Goal: Transaction & Acquisition: Purchase product/service

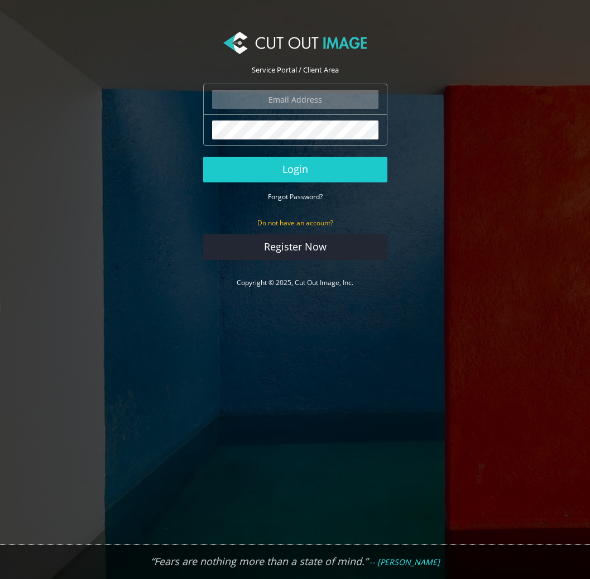
click at [318, 101] on input "email" at bounding box center [295, 99] width 166 height 19
type input "atik.imaging@gmail.com"
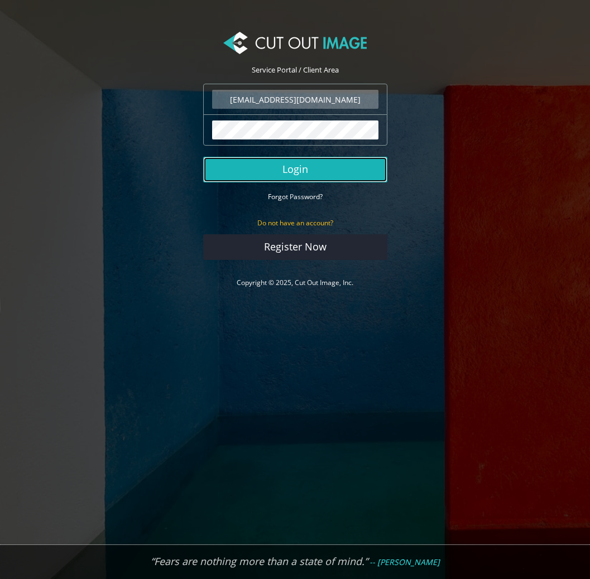
click at [305, 160] on button "Login" at bounding box center [295, 170] width 184 height 26
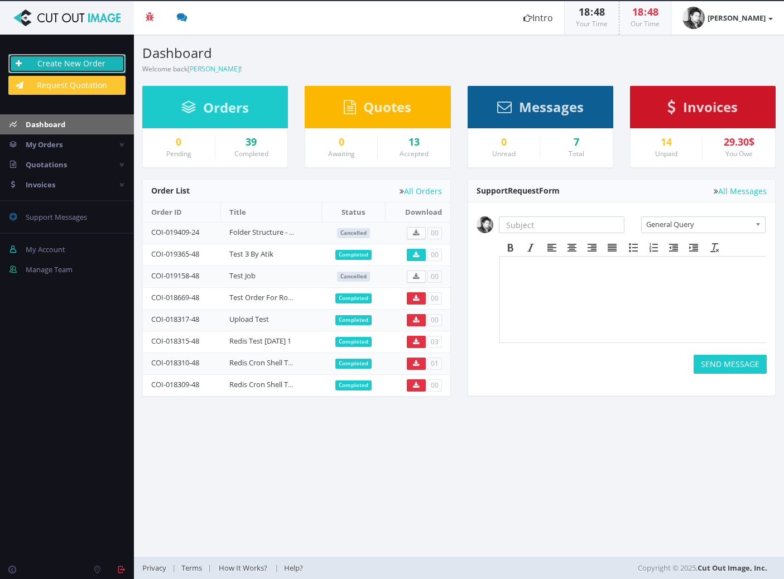
click at [46, 61] on link "Create New Order" at bounding box center [66, 63] width 117 height 19
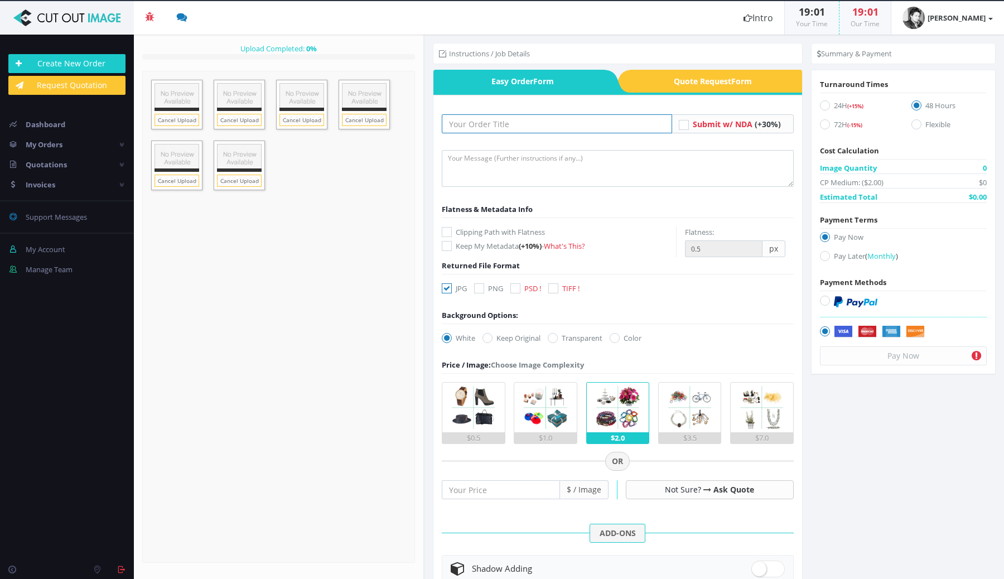
click at [494, 124] on input "text" at bounding box center [557, 123] width 230 height 19
click at [242, 121] on link "Remove File" at bounding box center [239, 121] width 45 height 14
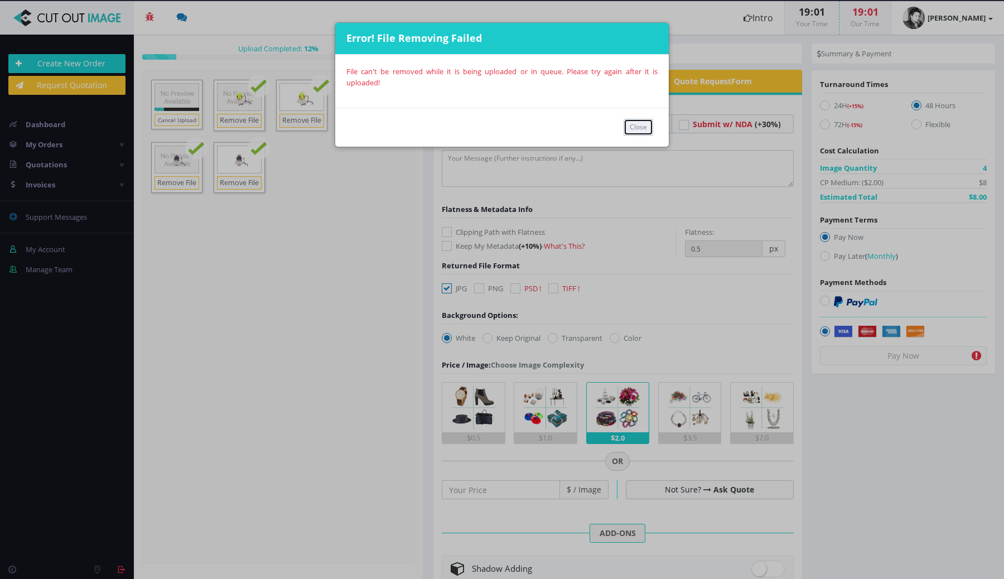
click at [639, 126] on button "Close" at bounding box center [639, 127] width 30 height 17
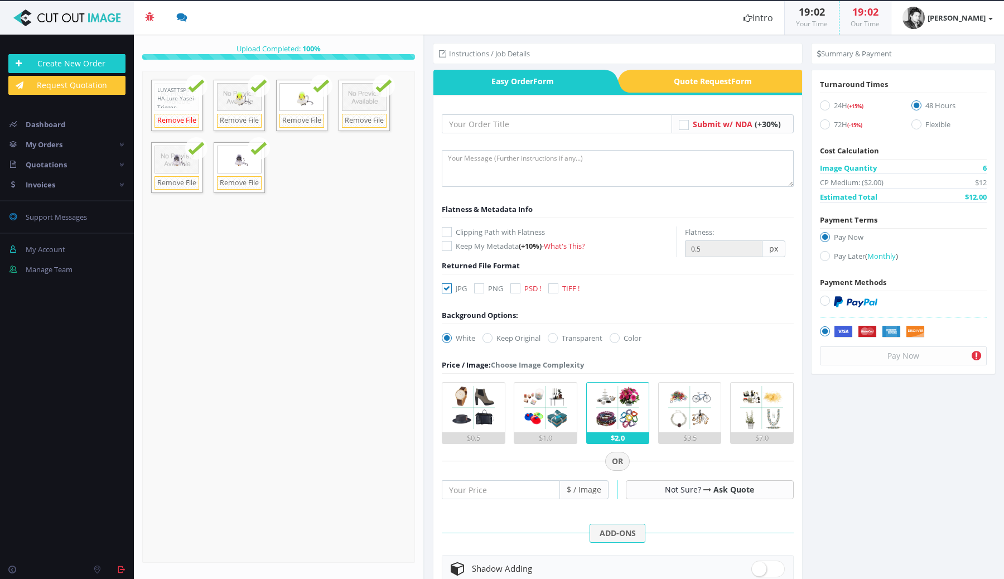
click at [186, 121] on link "Remove File" at bounding box center [177, 121] width 45 height 14
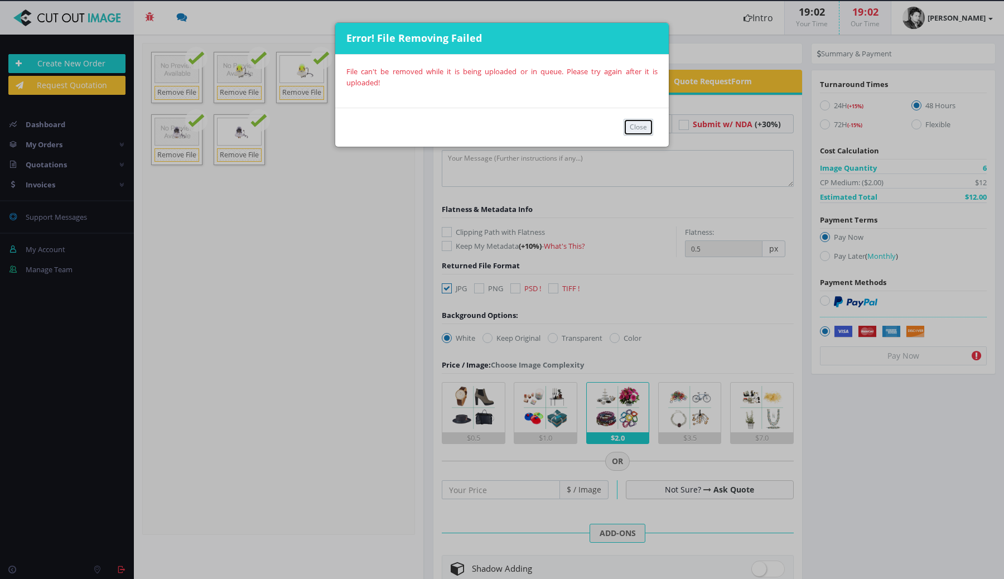
click at [636, 122] on button "Close" at bounding box center [639, 127] width 30 height 17
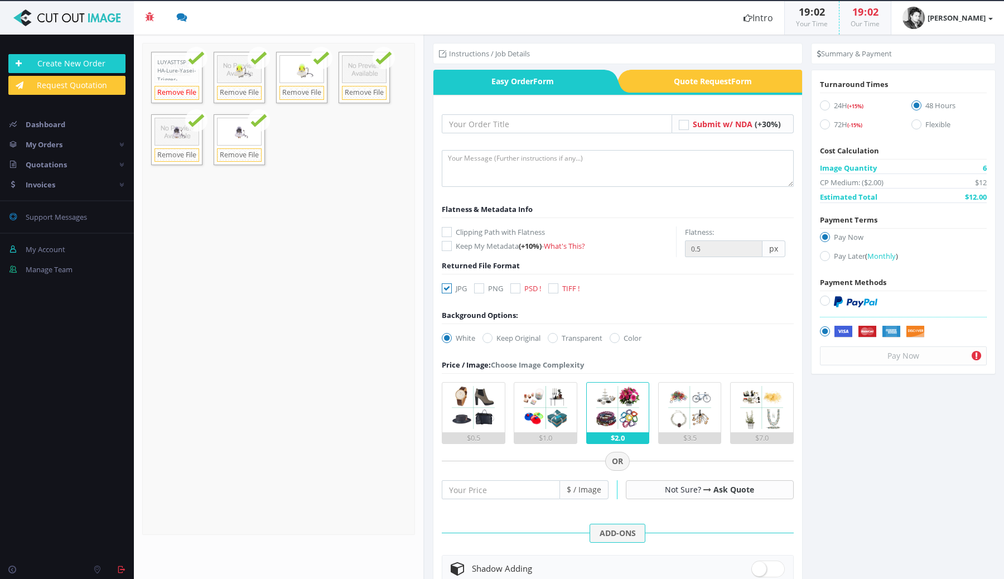
click at [180, 91] on link "Remove File" at bounding box center [177, 93] width 45 height 14
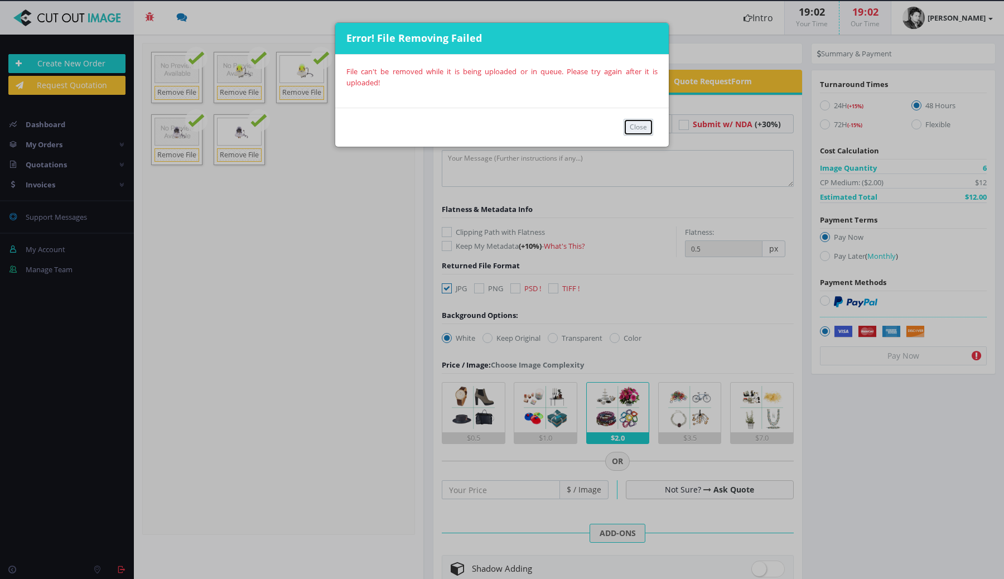
click at [637, 125] on button "Close" at bounding box center [639, 127] width 30 height 17
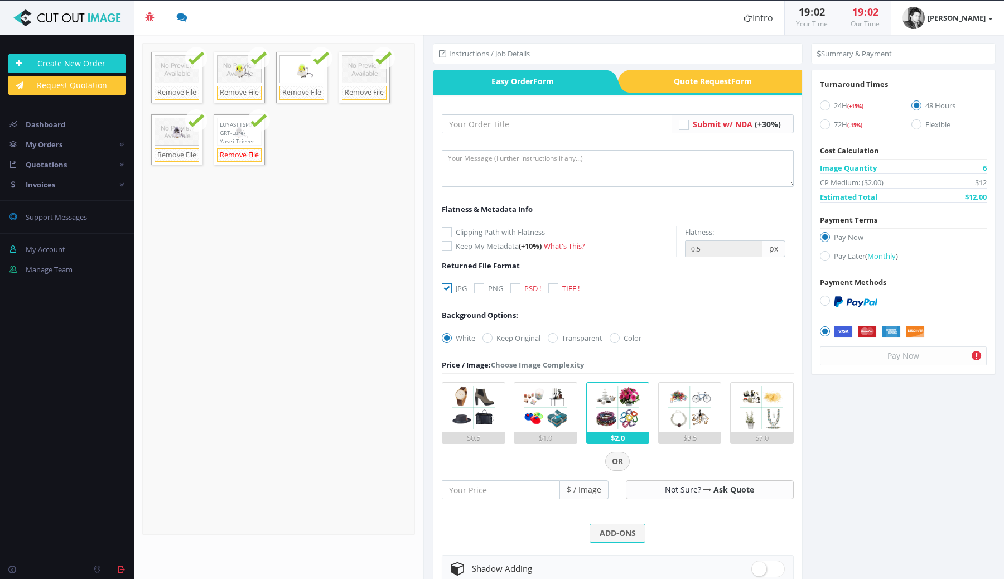
click at [247, 151] on link "Remove File" at bounding box center [239, 155] width 45 height 14
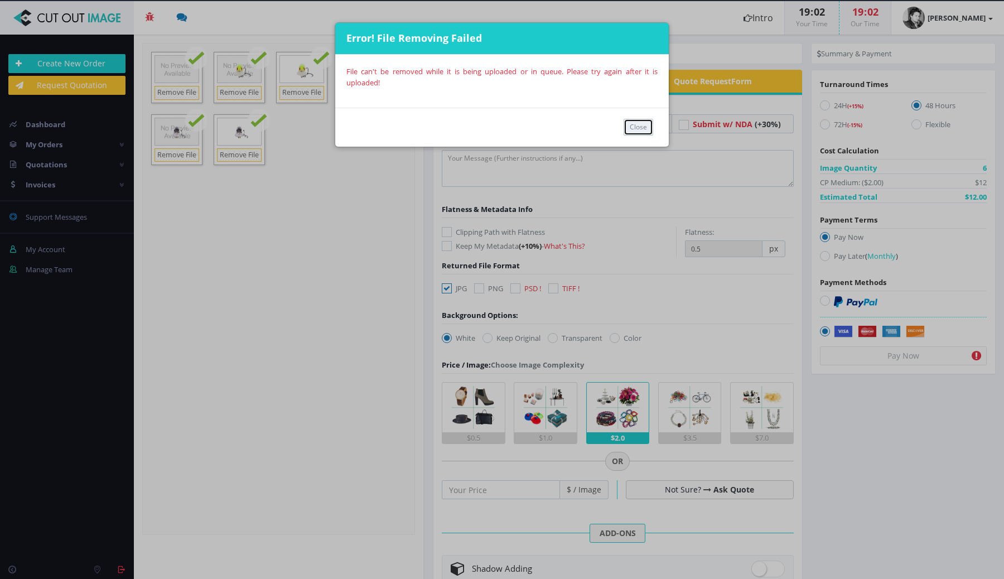
click at [640, 124] on button "Close" at bounding box center [639, 127] width 30 height 17
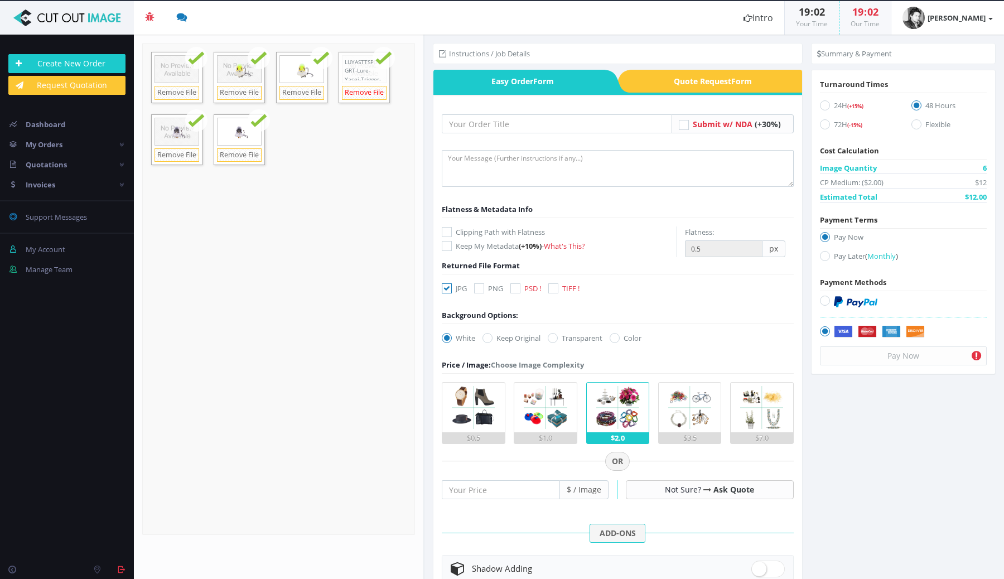
click at [356, 94] on link "Remove File" at bounding box center [364, 93] width 45 height 14
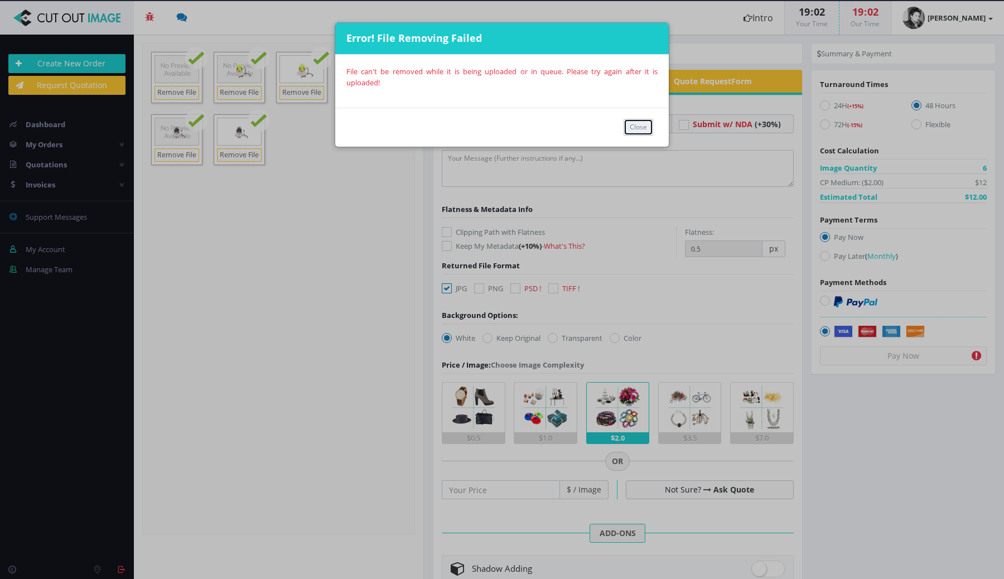
click at [634, 124] on button "Close" at bounding box center [639, 127] width 30 height 17
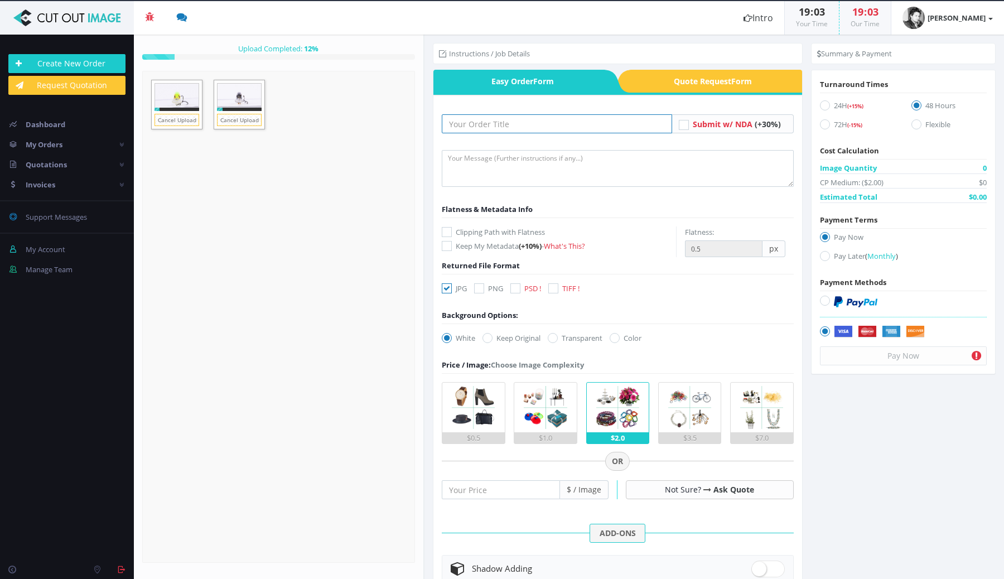
click at [490, 132] on input "text" at bounding box center [557, 123] width 230 height 19
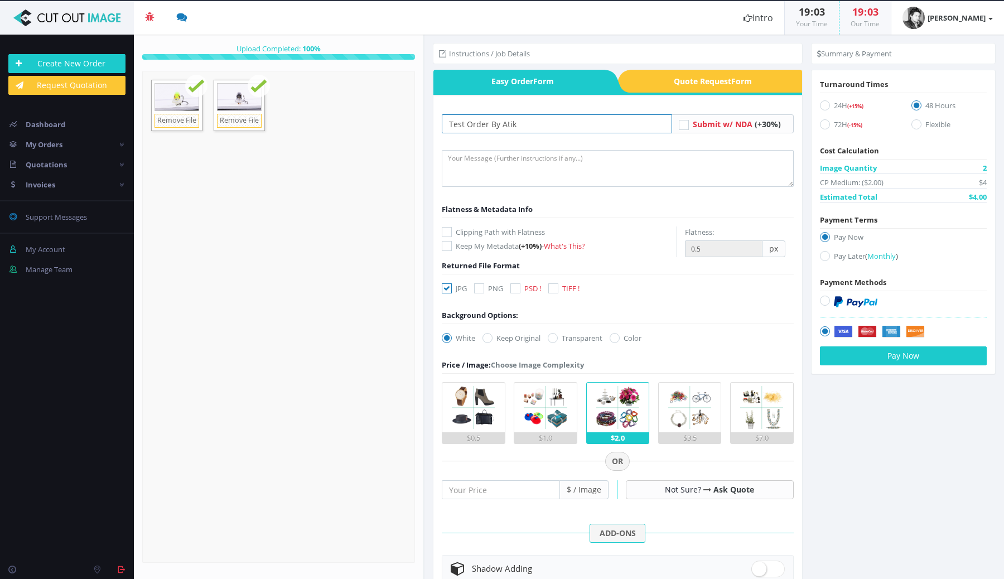
type input "Test Order By Atik"
click at [511, 177] on textarea at bounding box center [618, 168] width 352 height 37
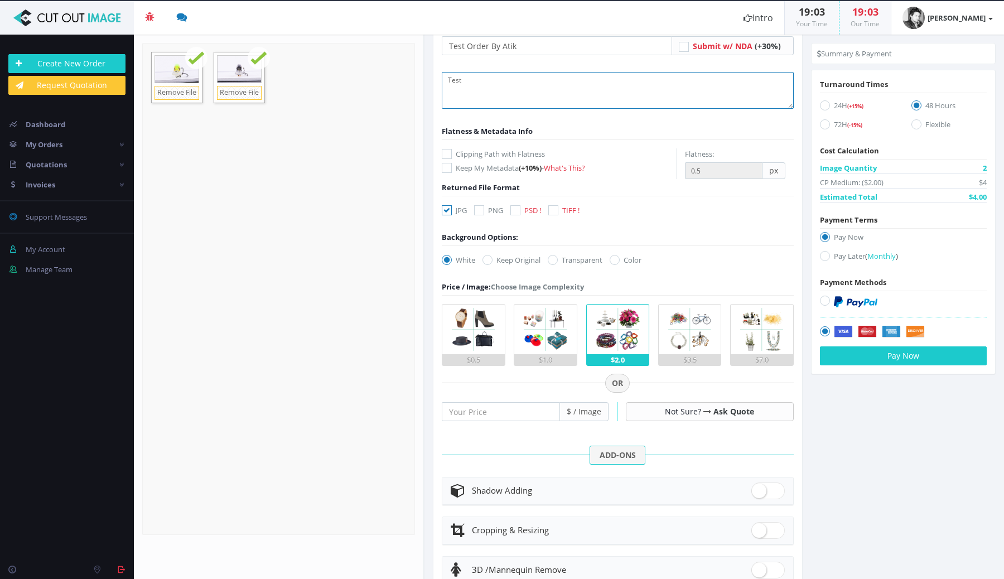
scroll to position [81, 0]
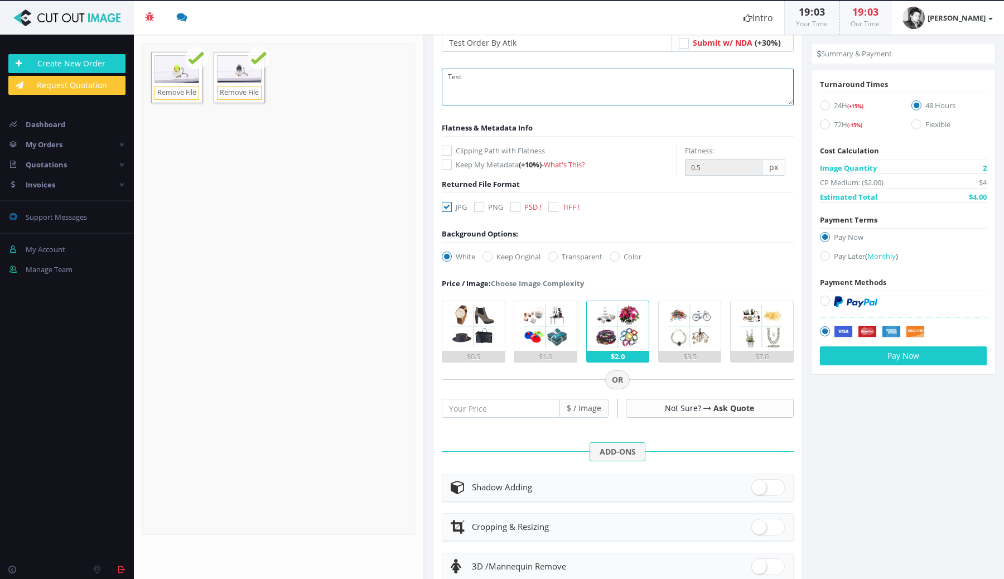
type textarea "Test"
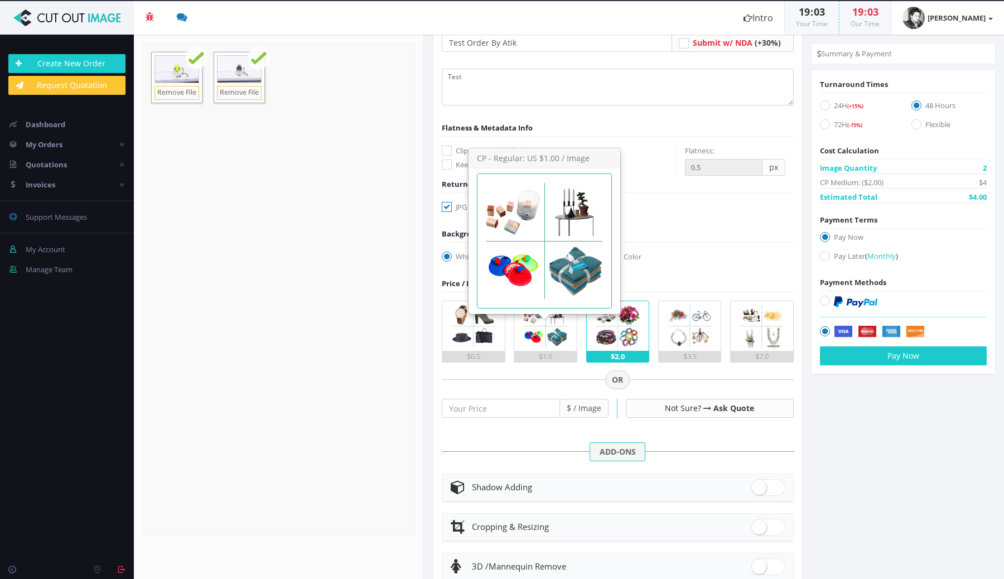
click at [555, 341] on img at bounding box center [545, 326] width 50 height 50
click at [0, 0] on input "$1.0" at bounding box center [0, 0] width 0 height 0
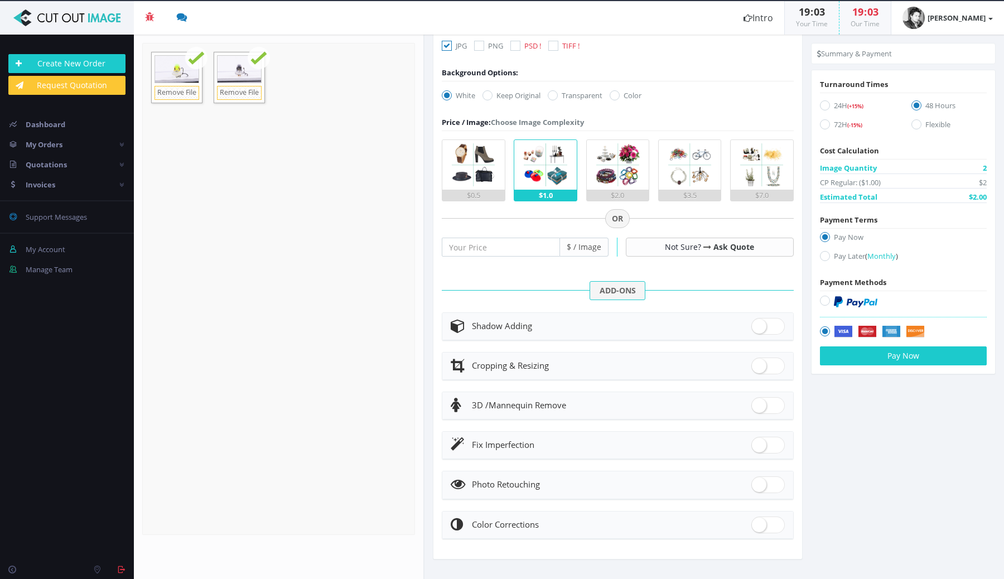
click at [468, 163] on img at bounding box center [474, 165] width 50 height 50
click at [0, 0] on input "$0.5" at bounding box center [0, 0] width 0 height 0
click at [770, 363] on span at bounding box center [767, 366] width 33 height 17
click at [759, 363] on input "checkbox" at bounding box center [754, 363] width 7 height 7
checkbox input "true"
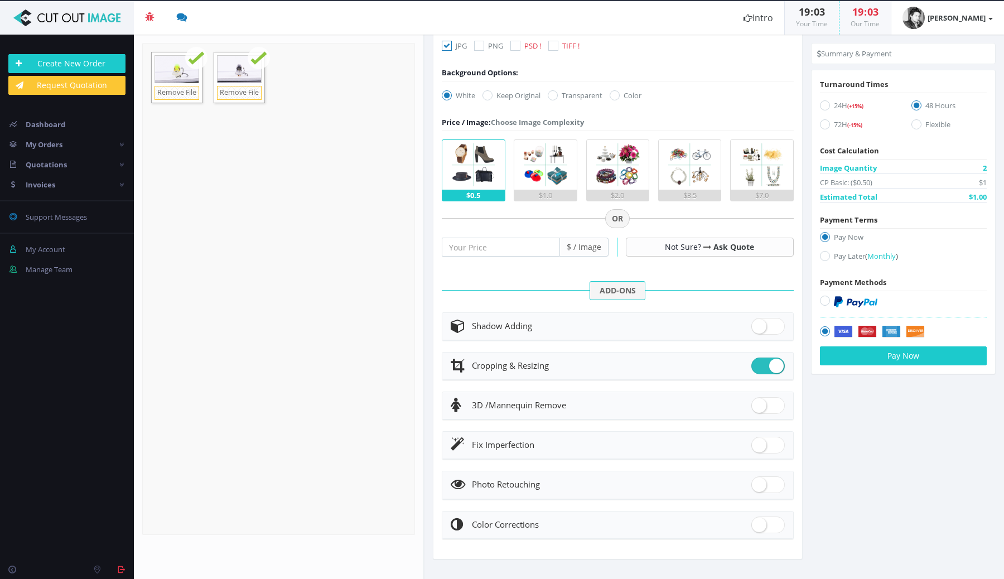
radio input "true"
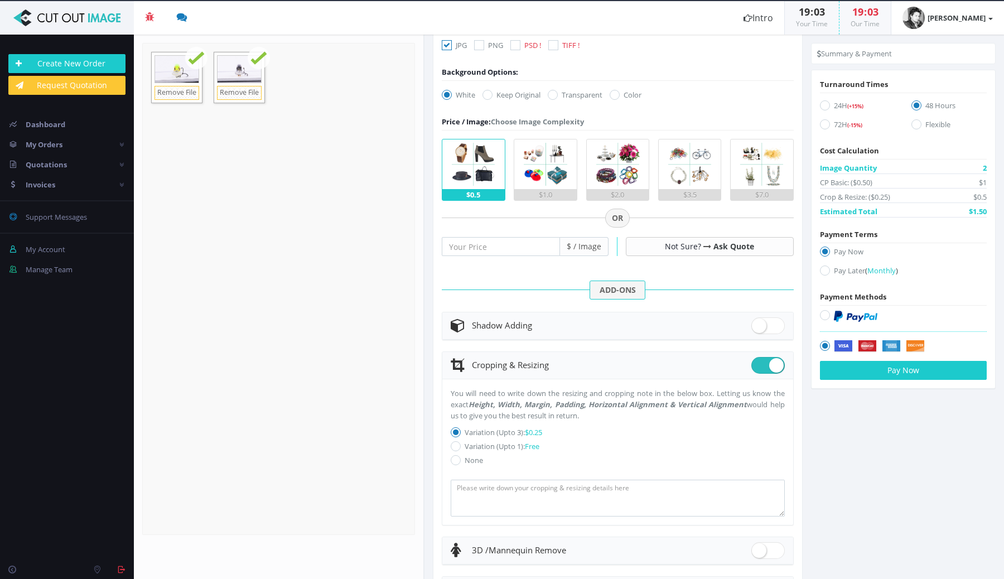
click at [502, 445] on label "Variation (Upto 1): Free" at bounding box center [618, 446] width 334 height 11
click at [461, 445] on input "Variation (Upto 1): Free" at bounding box center [457, 446] width 7 height 7
radio input "true"
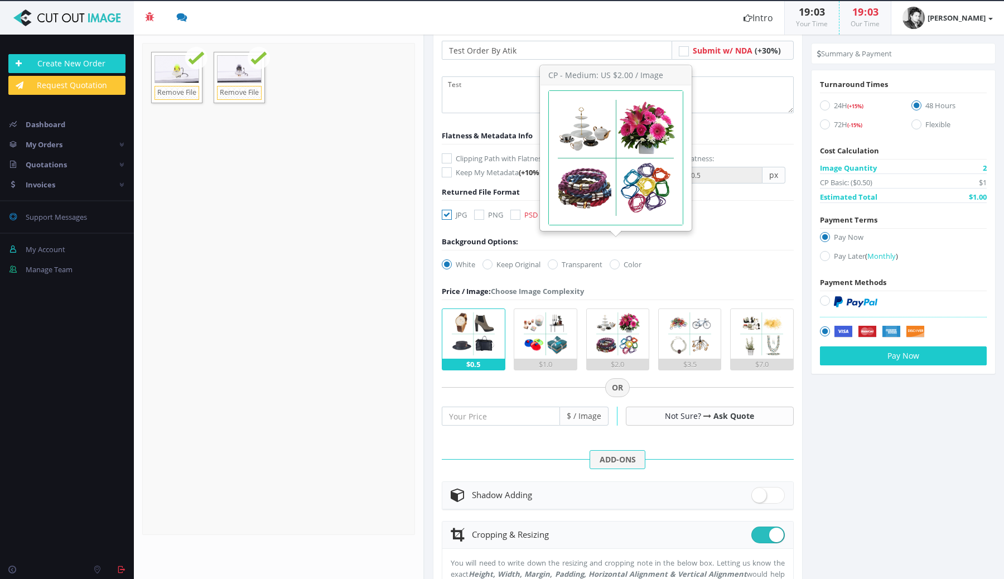
scroll to position [0, 0]
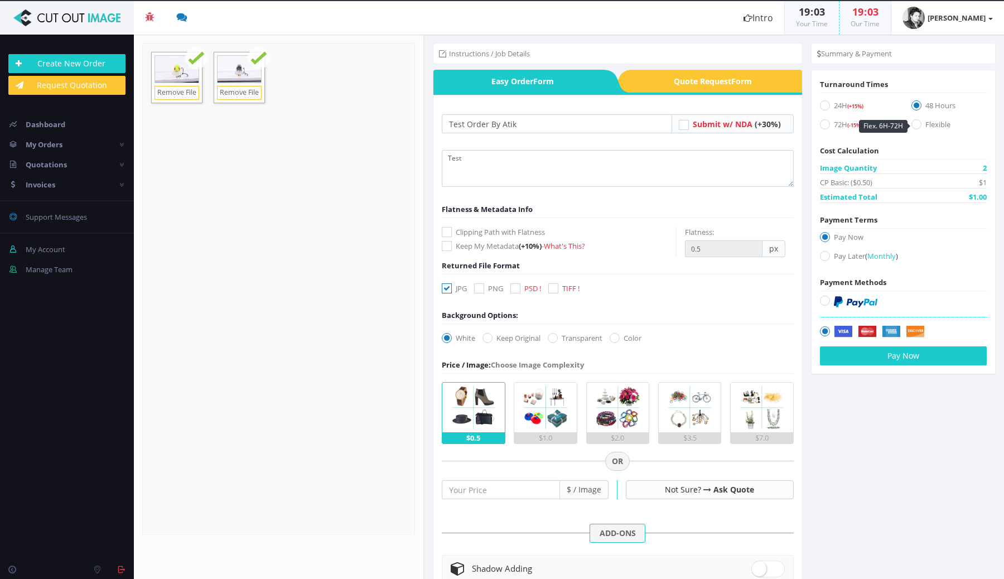
click at [924, 123] on label "Flexible" at bounding box center [949, 126] width 75 height 15
click at [922, 123] on input "Flexible" at bounding box center [917, 124] width 7 height 7
radio input "true"
click at [480, 159] on textarea "Test" at bounding box center [618, 168] width 352 height 37
type textarea "Folder Structure Testing"
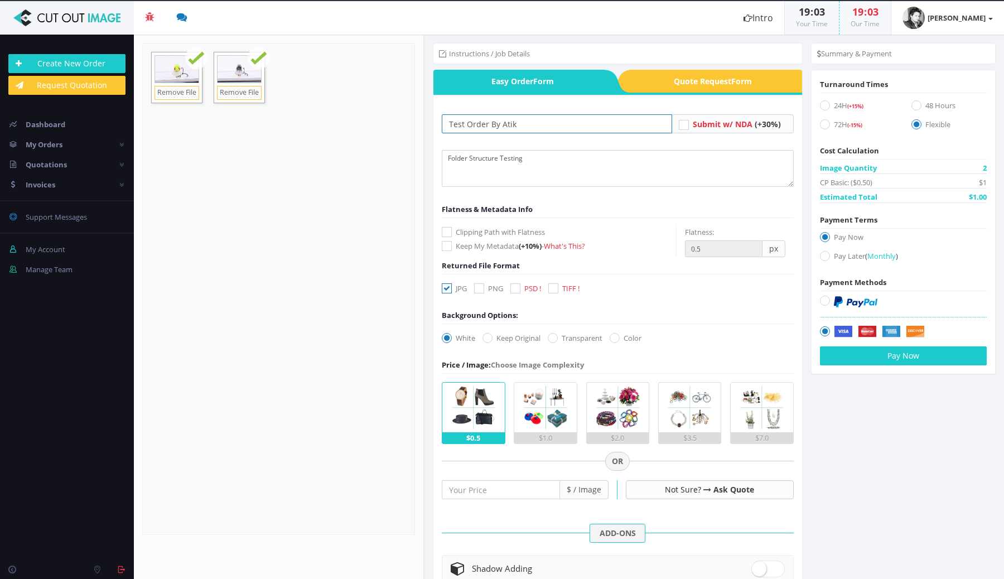
click at [539, 123] on input "Test Order By Atik" at bounding box center [557, 123] width 230 height 19
paste input "Folder Structure Testing"
type input "Test Order By Atik | Folder Structure Testing"
click at [918, 358] on button "Pay Now" at bounding box center [903, 355] width 167 height 19
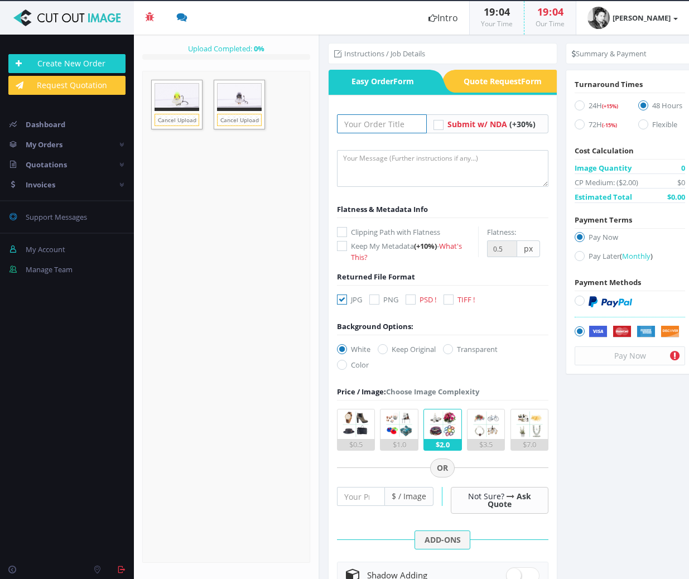
click at [373, 126] on input "text" at bounding box center [382, 123] width 90 height 19
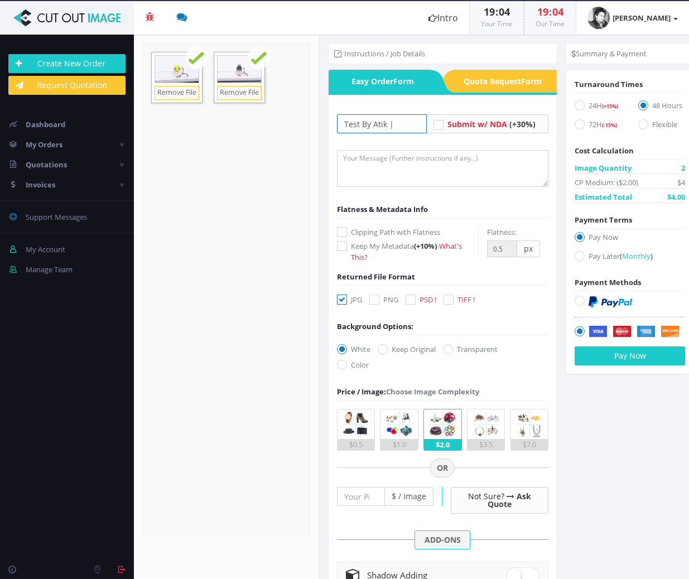
paste input "Folder Structure Testing"
type input "Test By Atik | Folder Structure Testing"
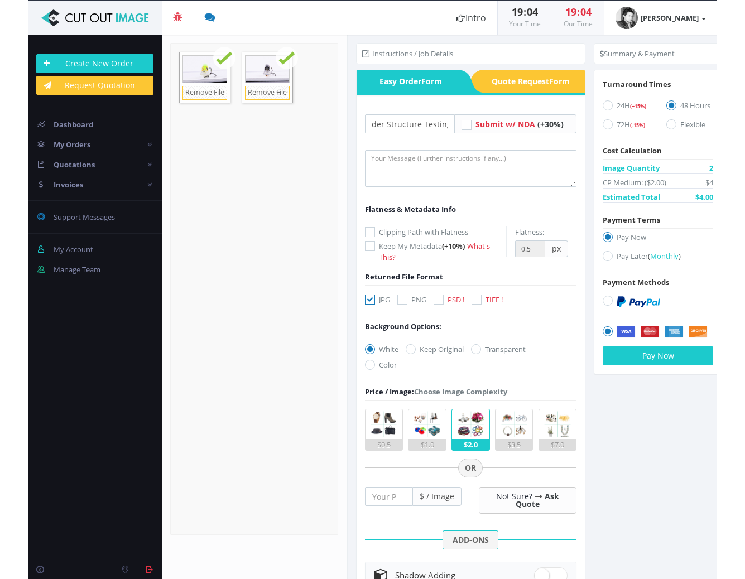
scroll to position [0, 0]
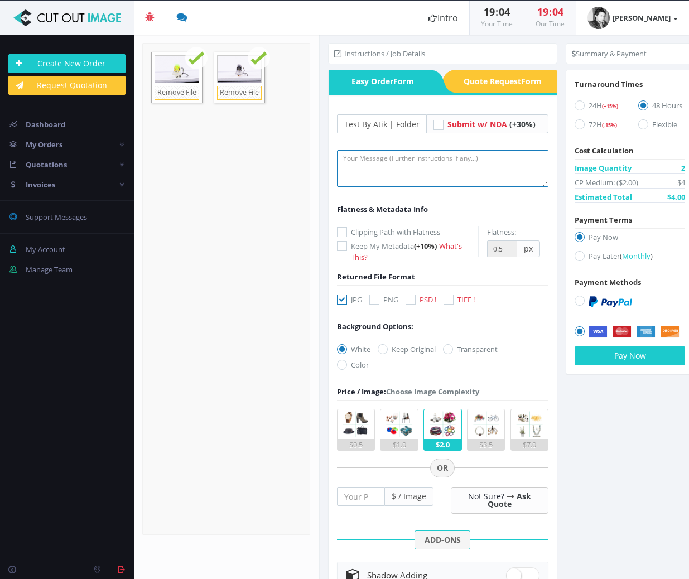
click at [400, 160] on textarea at bounding box center [443, 168] width 212 height 37
paste textarea "Folder Structure Testing"
type textarea "Folder Structure Testing"
click at [358, 421] on img at bounding box center [356, 424] width 30 height 30
click at [0, 0] on input "$0.5" at bounding box center [0, 0] width 0 height 0
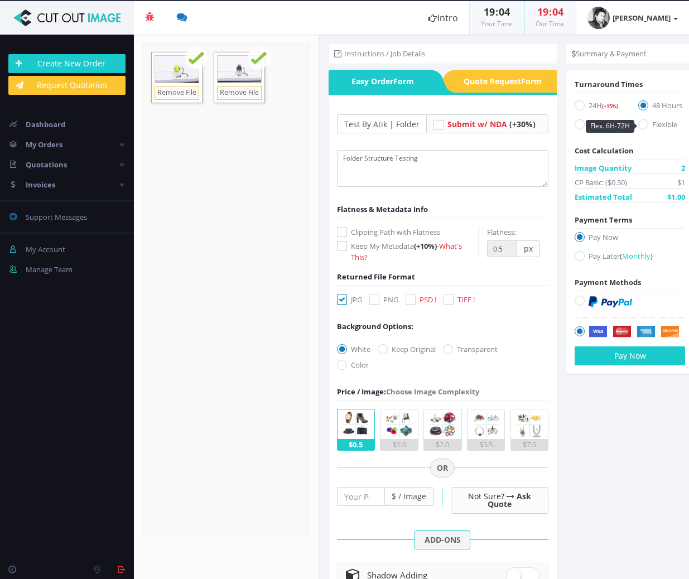
click at [649, 129] on label "Flexible" at bounding box center [661, 126] width 47 height 15
click at [648, 128] on input "Flexible" at bounding box center [644, 124] width 7 height 7
radio input "true"
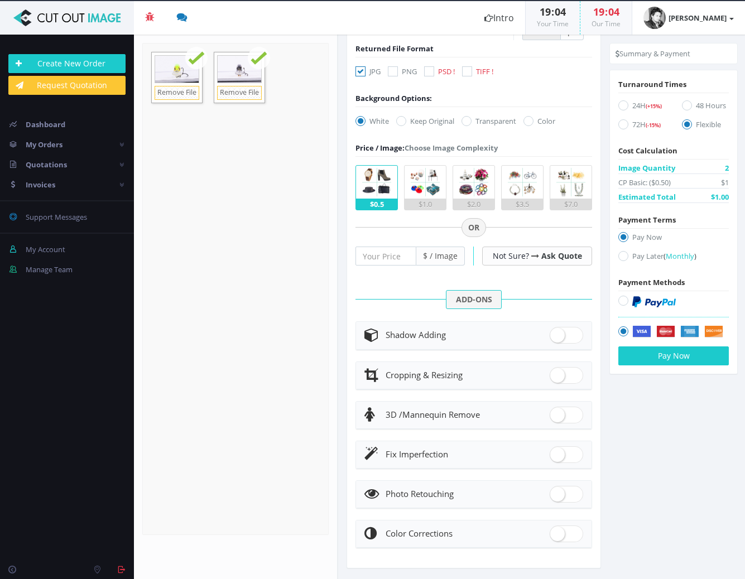
scroll to position [227, 0]
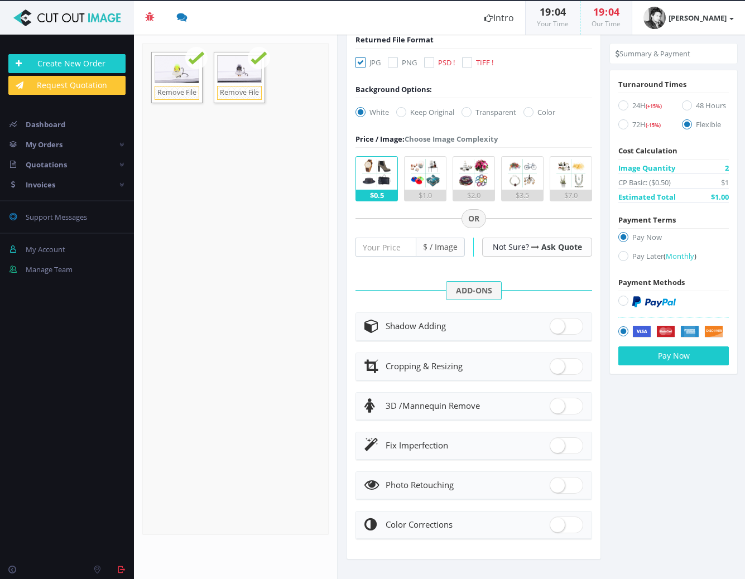
click at [565, 358] on span at bounding box center [565, 366] width 33 height 17
click at [557, 360] on input "checkbox" at bounding box center [552, 363] width 7 height 7
checkbox input "true"
radio input "true"
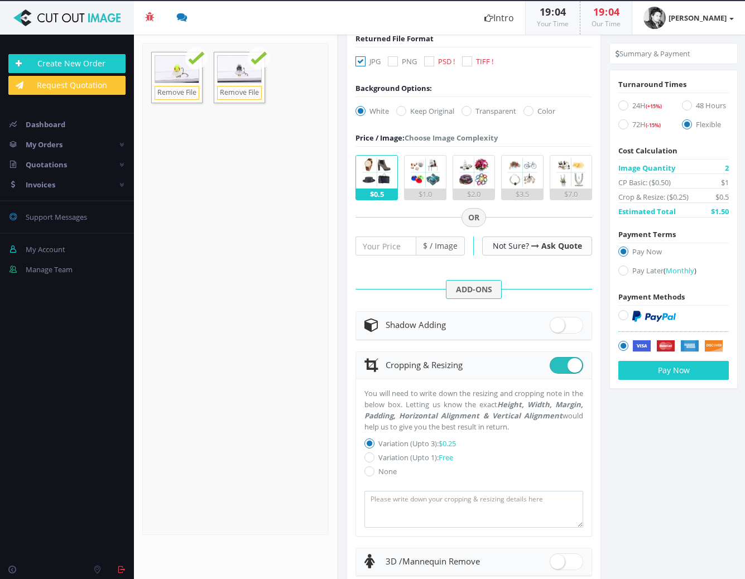
click at [393, 460] on label "Variation (Upto 1): Free" at bounding box center [473, 457] width 219 height 11
click at [374, 460] on input "Variation (Upto 1): Free" at bounding box center [370, 457] width 7 height 7
radio input "true"
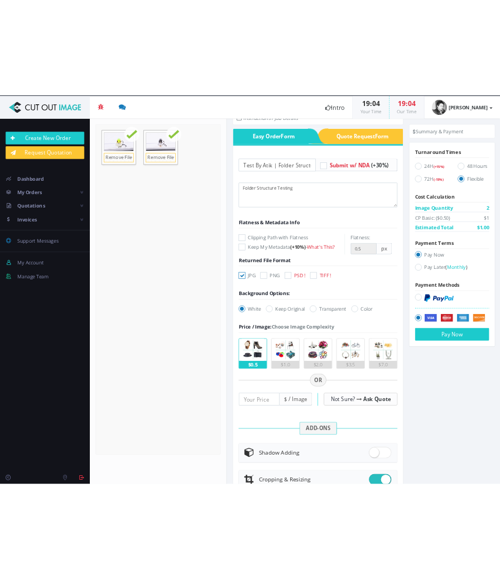
scroll to position [0, 0]
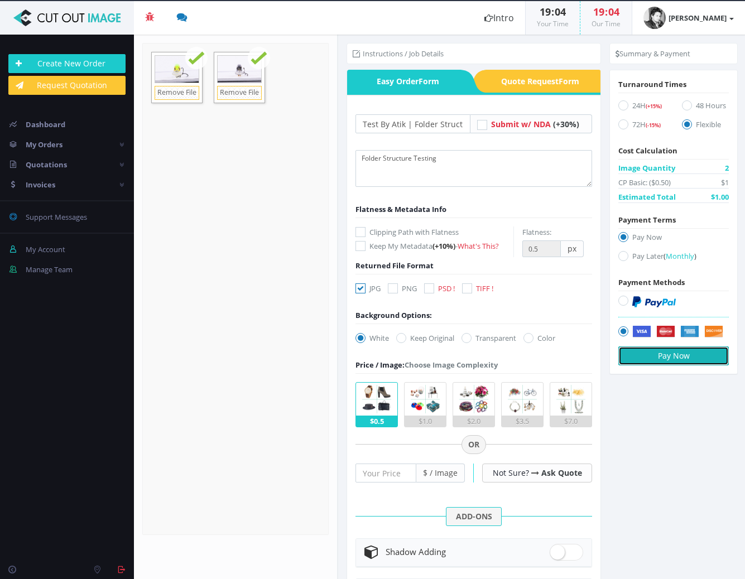
click at [649, 350] on button "Pay Now" at bounding box center [673, 355] width 110 height 19
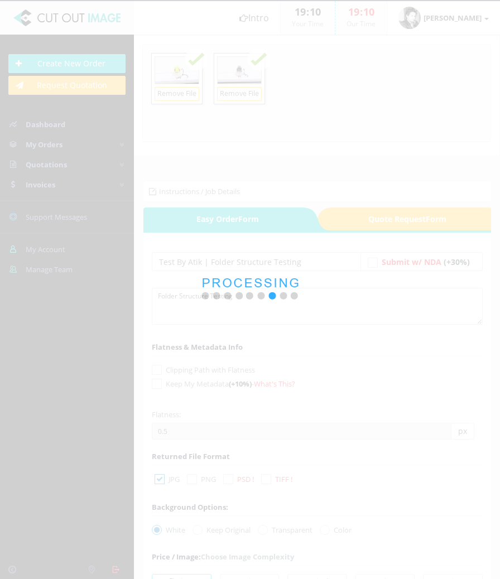
click at [331, 282] on div at bounding box center [250, 289] width 500 height 579
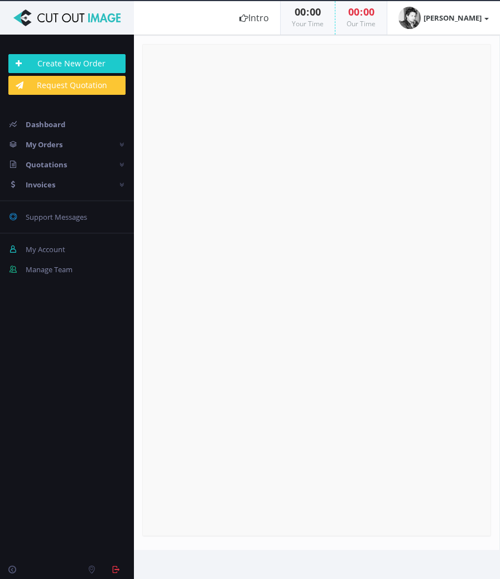
radio input "true"
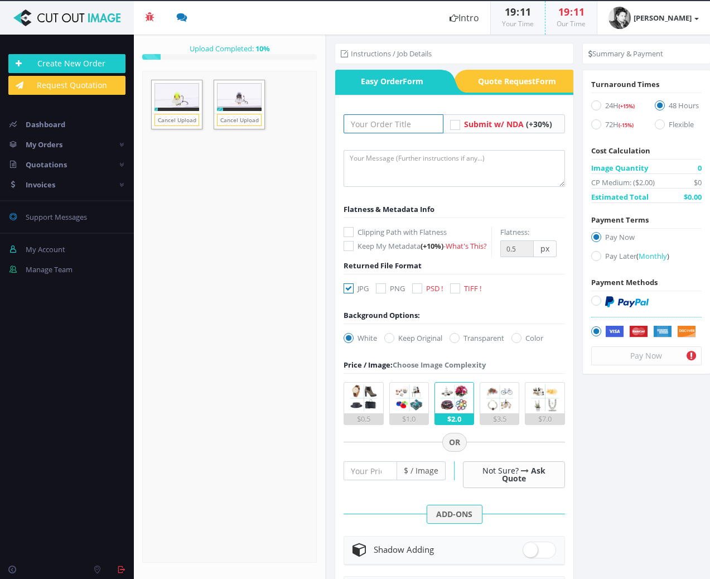
click at [372, 124] on input "text" at bounding box center [393, 123] width 99 height 19
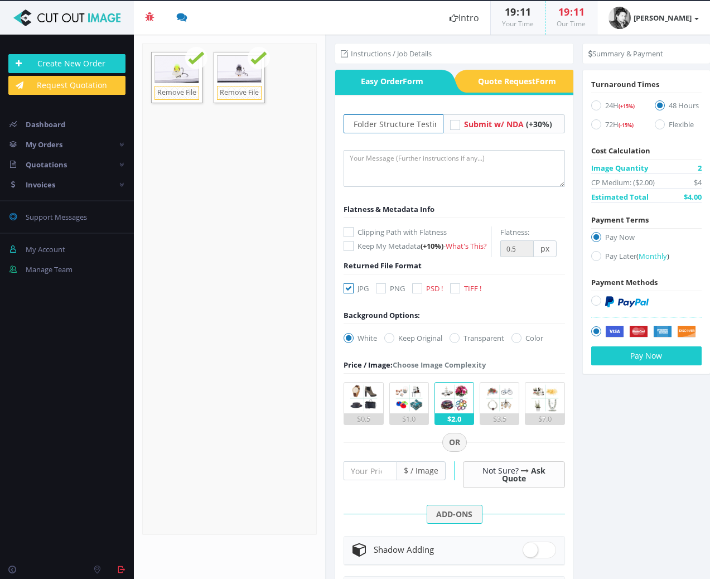
scroll to position [0, 54]
type input "Test By Atik | Folder Structure Testing"
click at [437, 183] on textarea at bounding box center [454, 168] width 221 height 37
paste textarea "Test By Atik | Folder Structure Testing"
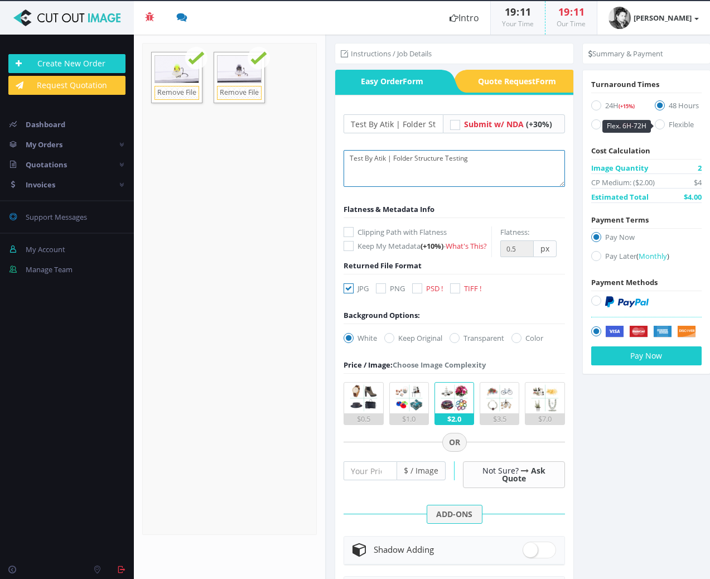
type textarea "Test By Atik | Folder Structure Testing"
click at [499, 119] on label "Flexible" at bounding box center [678, 126] width 47 height 15
click at [499, 121] on input "Flexible" at bounding box center [661, 124] width 7 height 7
radio input "true"
click at [499, 119] on label "Flexible" at bounding box center [678, 126] width 47 height 15
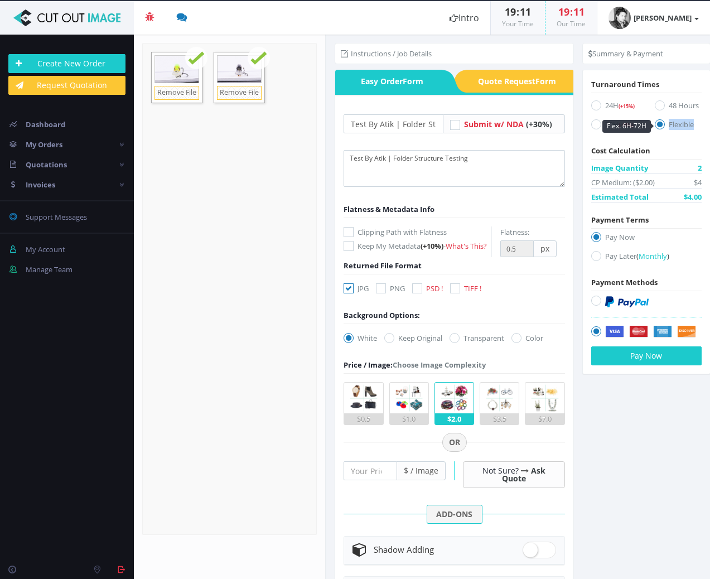
click at [499, 121] on input "Flexible" at bounding box center [661, 124] width 7 height 7
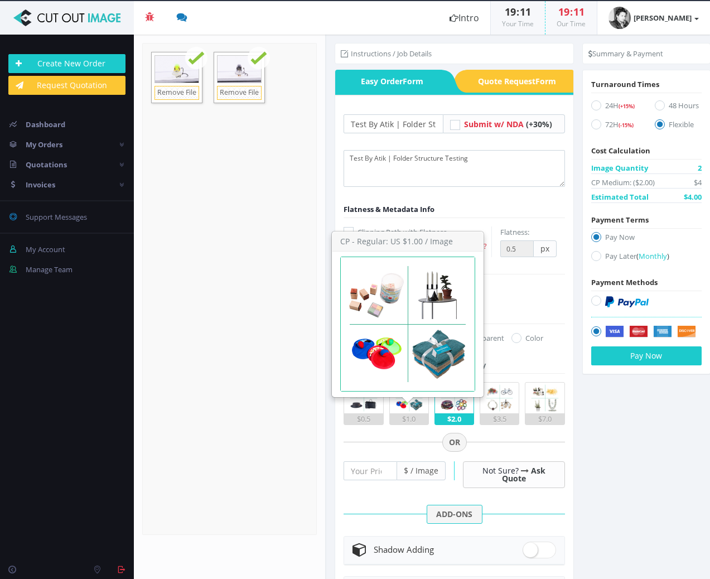
click at [403, 413] on img at bounding box center [409, 398] width 31 height 31
click at [0, 0] on input "$1.0" at bounding box center [0, 0] width 0 height 0
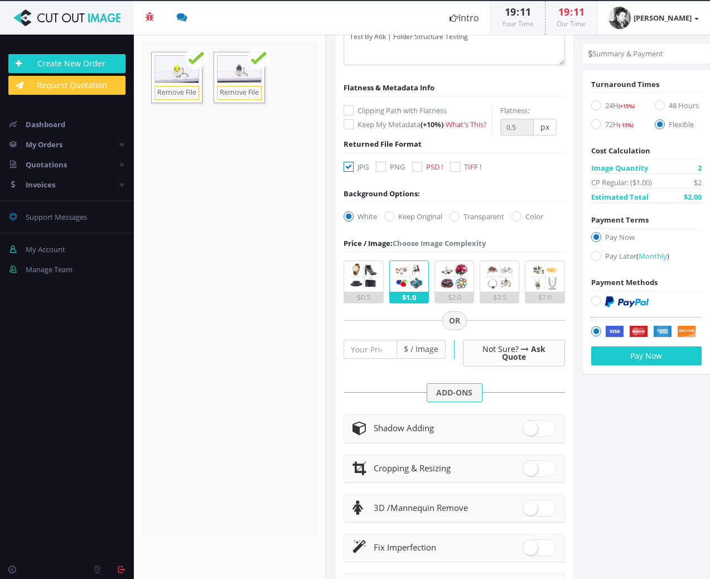
scroll to position [236, 0]
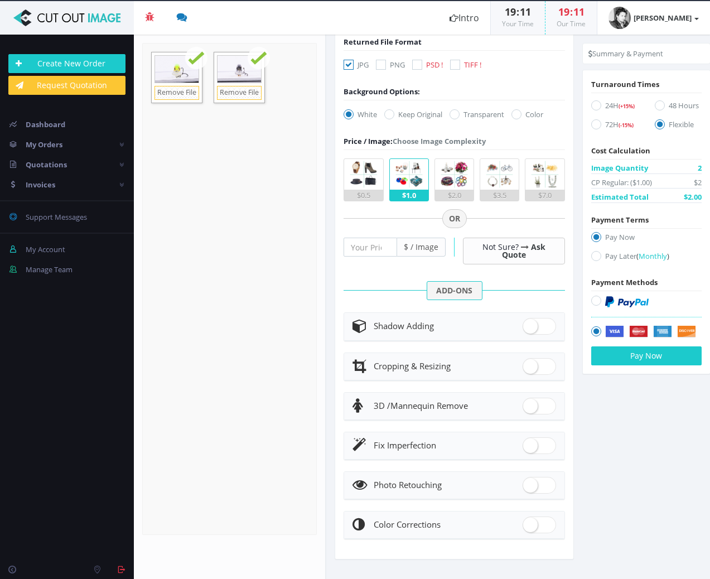
click at [499, 363] on span at bounding box center [539, 366] width 33 height 17
click at [499, 363] on input "checkbox" at bounding box center [526, 363] width 7 height 7
checkbox input "true"
radio input "true"
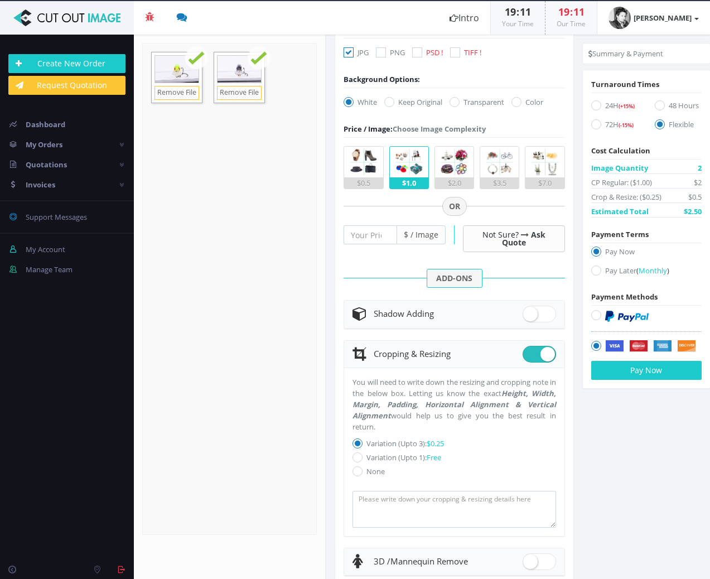
click at [384, 463] on label "Variation (Upto 1): Free" at bounding box center [454, 457] width 203 height 11
click at [363, 461] on input "Variation (Upto 1): Free" at bounding box center [358, 457] width 7 height 7
radio input "true"
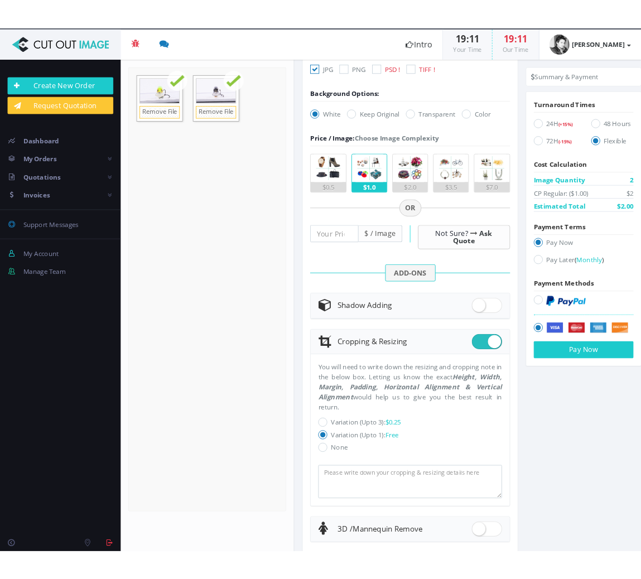
scroll to position [0, 0]
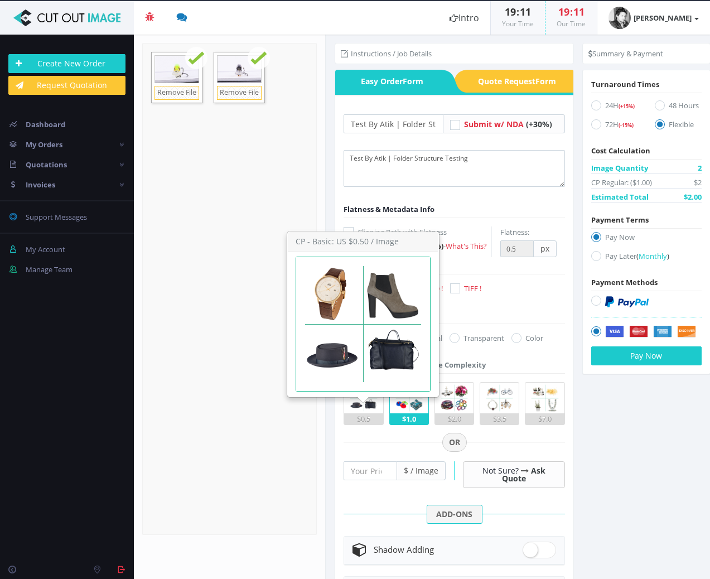
click at [369, 413] on img at bounding box center [363, 398] width 31 height 31
click at [0, 0] on input "$0.5" at bounding box center [0, 0] width 0 height 0
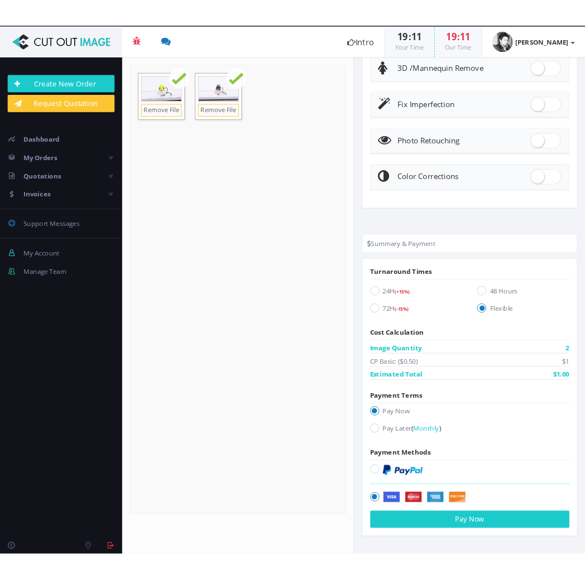
scroll to position [786, 0]
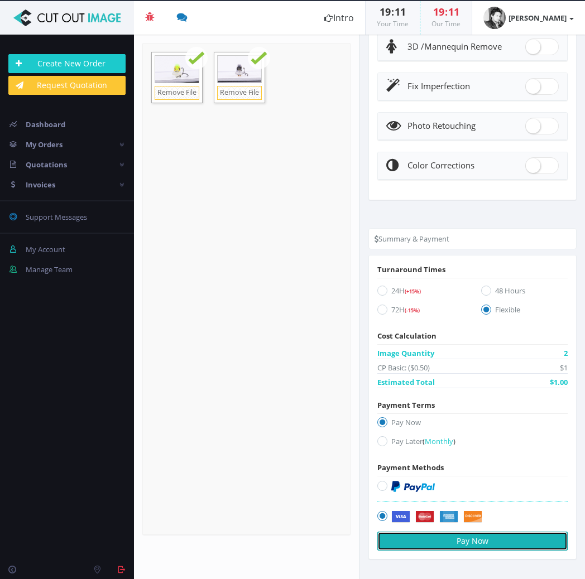
click at [429, 536] on button "Pay Now" at bounding box center [472, 541] width 190 height 19
